Goal: Find contact information: Find contact information

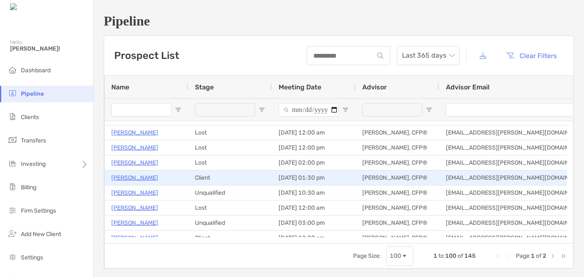
scroll to position [380, 0]
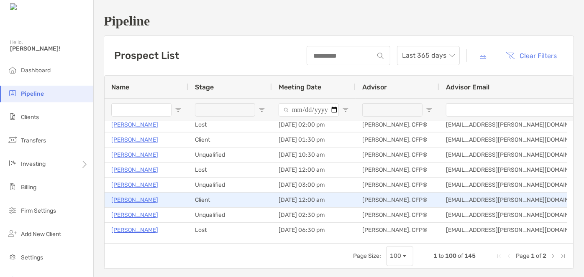
click at [158, 199] on p "[PERSON_NAME]" at bounding box center [134, 200] width 47 height 10
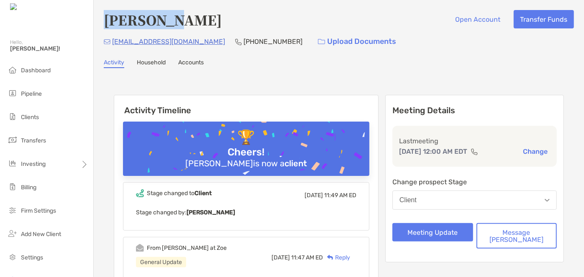
click at [108, 21] on h4 "[PERSON_NAME]" at bounding box center [163, 19] width 118 height 19
drag, startPoint x: 288, startPoint y: 18, endPoint x: 186, endPoint y: 21, distance: 102.9
click at [186, 21] on h4 "[PERSON_NAME]" at bounding box center [163, 19] width 118 height 19
copy h4 "Chandrasekhar"
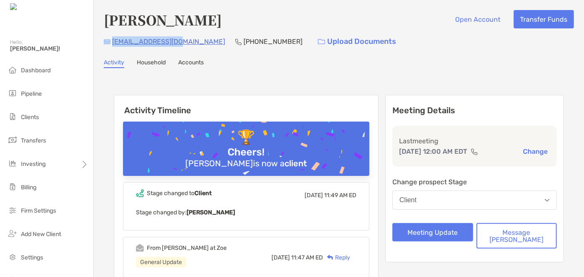
drag, startPoint x: 181, startPoint y: 41, endPoint x: 110, endPoint y: 43, distance: 71.1
click at [110, 43] on div "dums45@hotmail.com (984) 260-1107 Upload Documents" at bounding box center [339, 42] width 470 height 18
copy div "[EMAIL_ADDRESS][DOMAIN_NAME]"
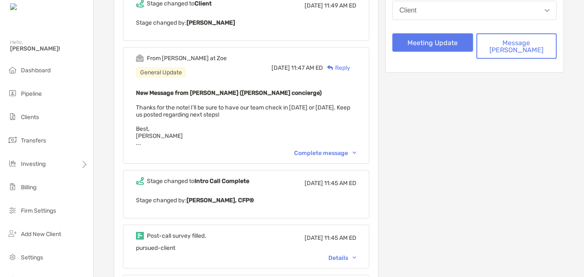
scroll to position [342, 0]
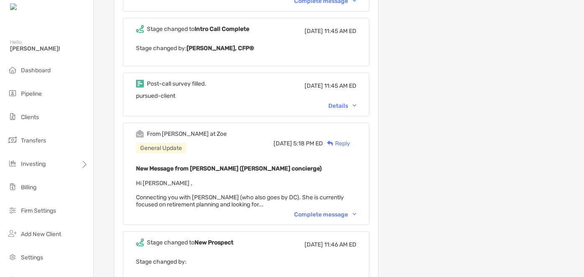
click at [356, 104] on div "Details" at bounding box center [342, 105] width 28 height 7
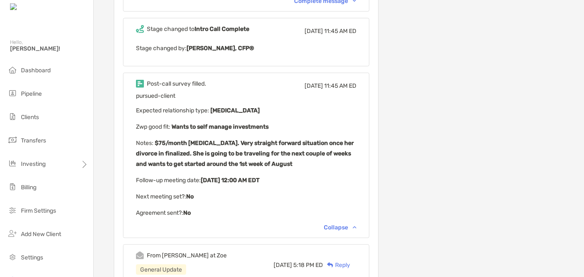
scroll to position [0, 0]
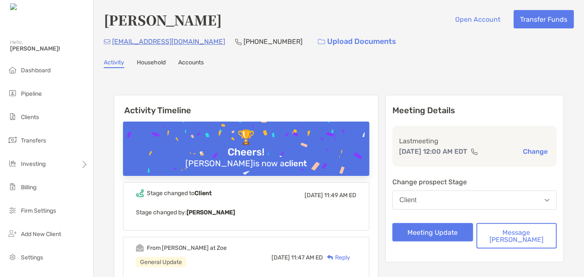
drag, startPoint x: 289, startPoint y: 21, endPoint x: 107, endPoint y: 21, distance: 181.8
click at [107, 21] on h4 "[PERSON_NAME]" at bounding box center [163, 19] width 118 height 19
copy h4 "[PERSON_NAME]"
drag, startPoint x: 181, startPoint y: 43, endPoint x: 114, endPoint y: 45, distance: 67.3
click at [114, 45] on p "[EMAIL_ADDRESS][DOMAIN_NAME]" at bounding box center [168, 41] width 113 height 10
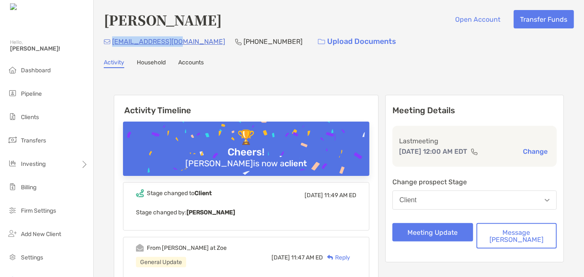
copy p "[EMAIL_ADDRESS][DOMAIN_NAME]"
